Goal: Find specific page/section: Find specific page/section

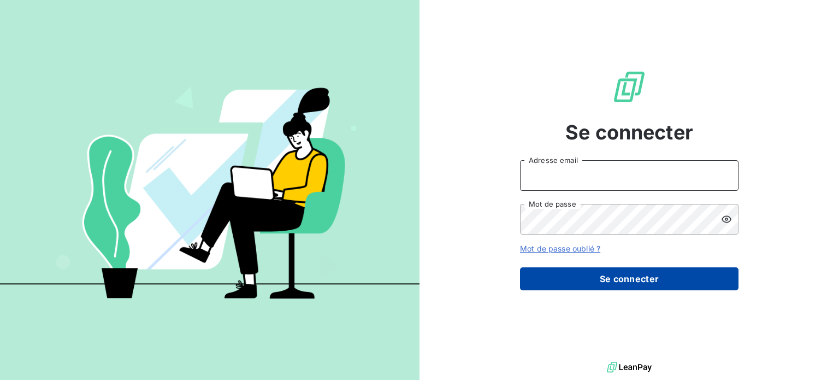
type input "eloise.gendron@isoskele.fr"
click at [585, 278] on button "Se connecter" at bounding box center [629, 278] width 219 height 23
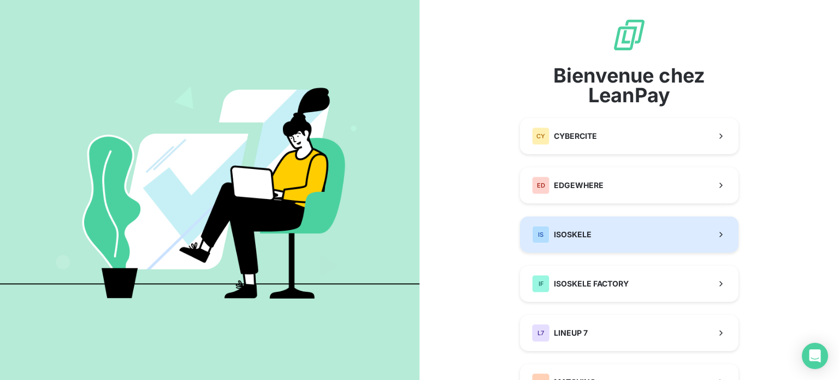
click at [589, 230] on button "IS ISOSKELE" at bounding box center [629, 234] width 219 height 36
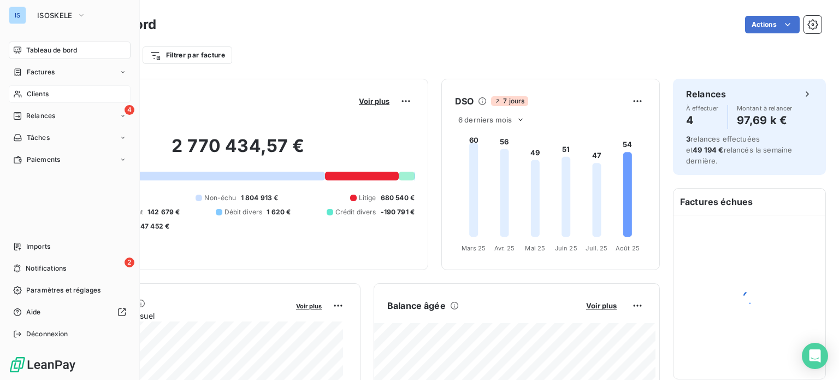
click at [44, 95] on span "Clients" at bounding box center [38, 94] width 22 height 10
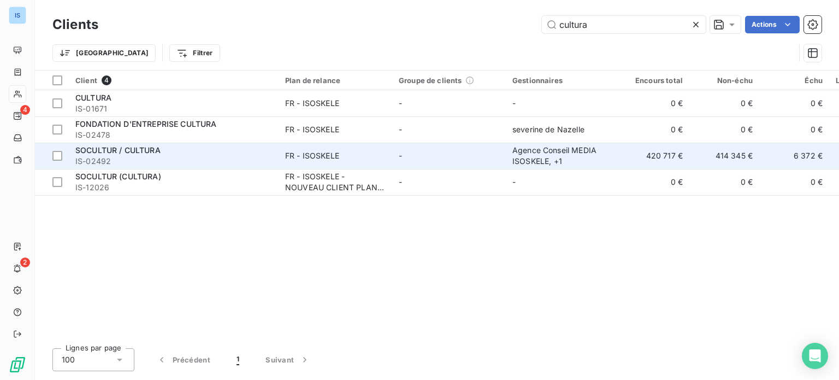
type input "cultura"
click at [390, 157] on td "FR - ISOSKELE" at bounding box center [336, 156] width 114 height 26
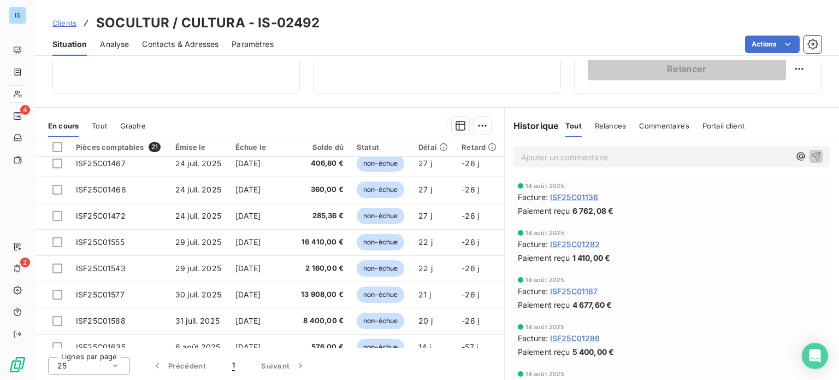
scroll to position [365, 0]
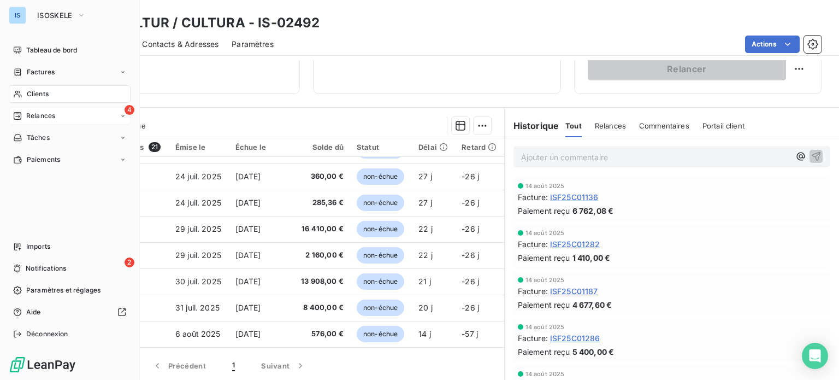
click at [24, 109] on div "4 Relances" at bounding box center [70, 115] width 122 height 17
